Goal: Transaction & Acquisition: Subscribe to service/newsletter

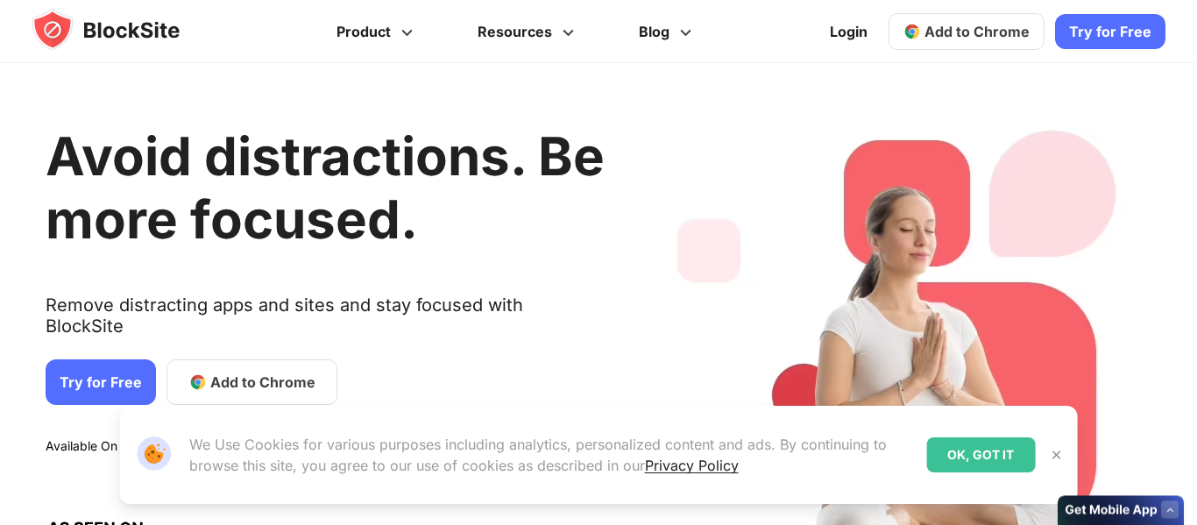
click at [978, 36] on div "Reveal My Distractions" at bounding box center [991, 56] width 216 height 46
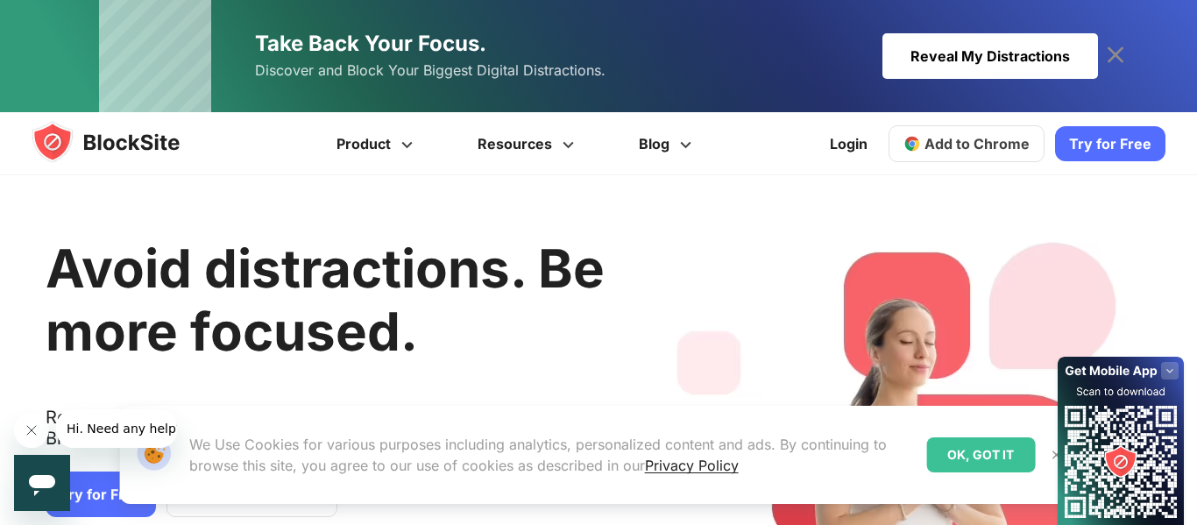
click at [1105, 133] on link "Try for Free" at bounding box center [1110, 143] width 110 height 35
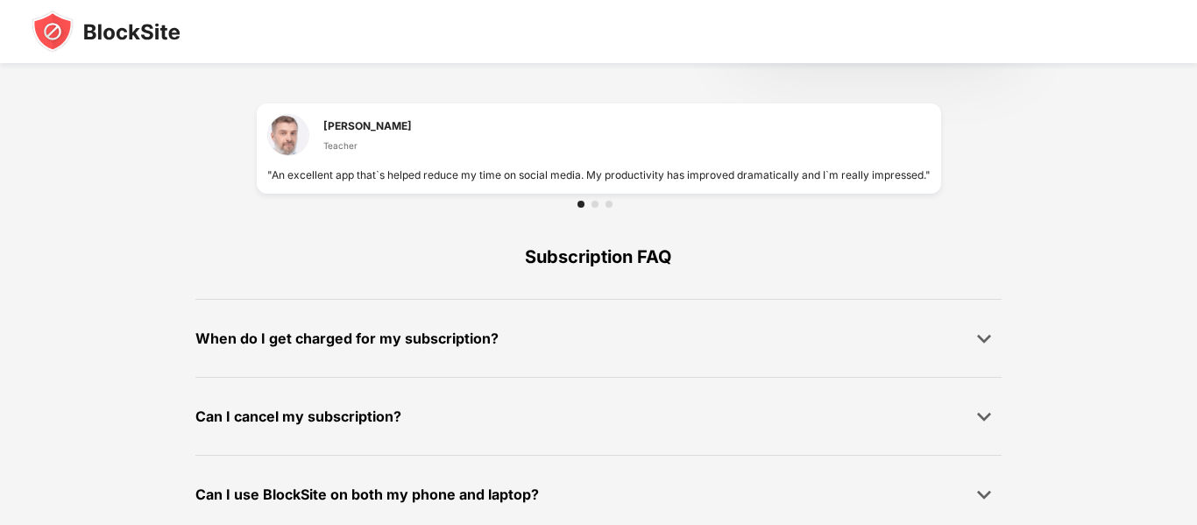
scroll to position [1272, 0]
